Goal: Find specific page/section: Find specific page/section

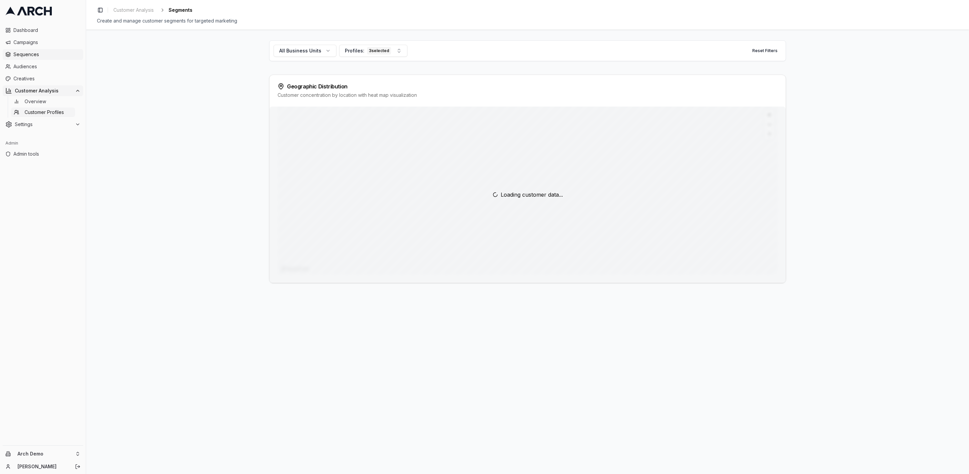
click at [28, 54] on span "Sequences" at bounding box center [46, 54] width 67 height 7
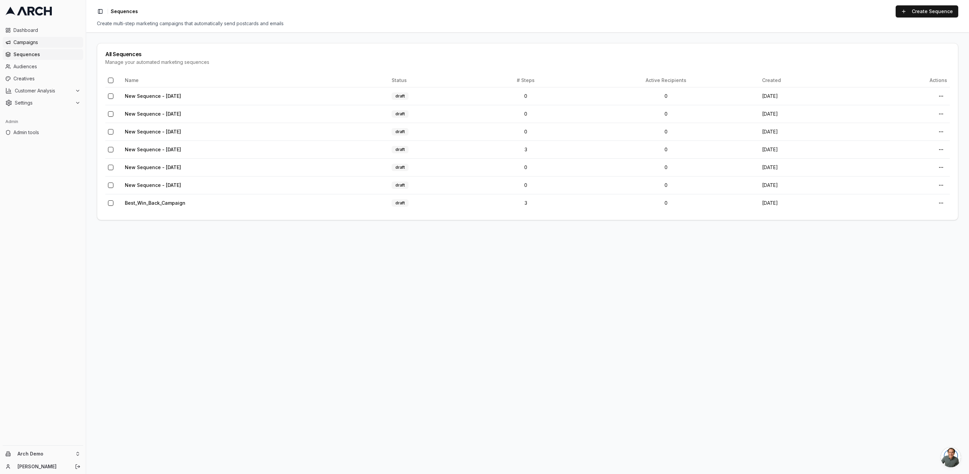
click at [29, 42] on span "Campaigns" at bounding box center [46, 42] width 67 height 7
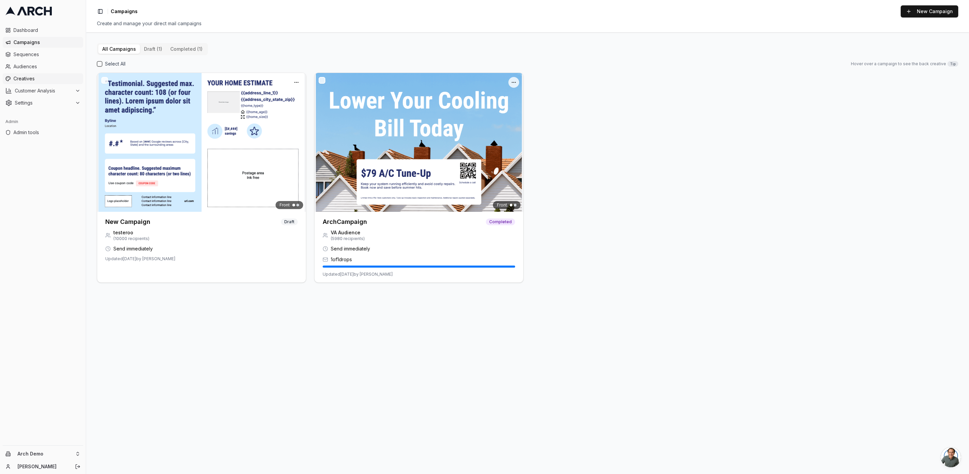
click at [36, 76] on span "Creatives" at bounding box center [46, 78] width 67 height 7
